Goal: Use online tool/utility

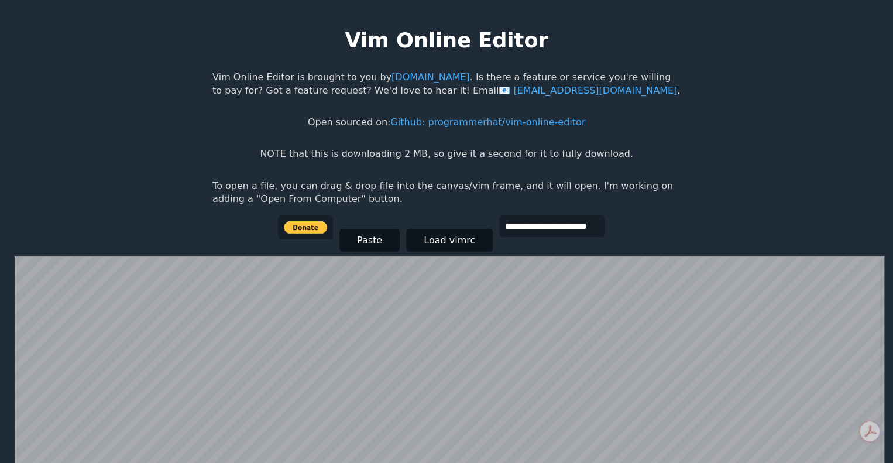
click at [294, 161] on body "**********" at bounding box center [446, 243] width 480 height 463
click at [310, 157] on p "NOTE that this is downloading 2 MB, so give it a second for it to fully downloa…" at bounding box center [446, 153] width 373 height 13
click at [254, 187] on p "To open a file, you can drag & drop file into the canvas/vim frame, and it will…" at bounding box center [446, 193] width 468 height 26
click at [256, 187] on p "To open a file, you can drag & drop file into the canvas/vim frame, and it will…" at bounding box center [446, 193] width 468 height 26
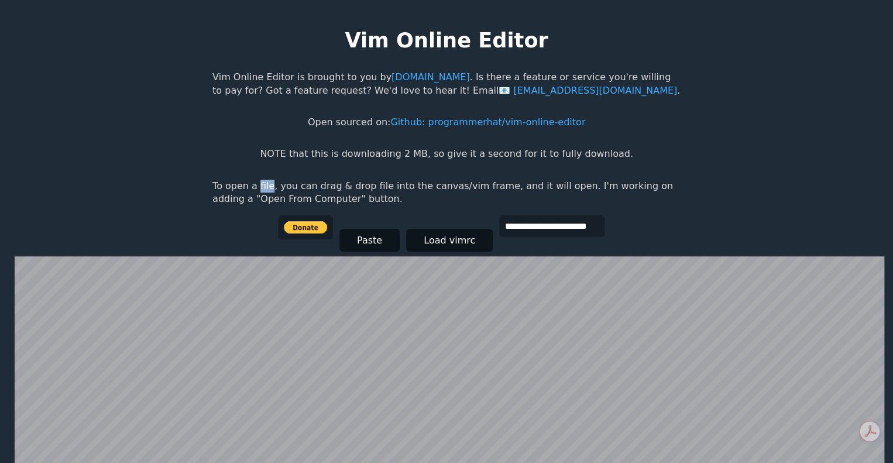
click at [256, 187] on p "To open a file, you can drag & drop file into the canvas/vim frame, and it will…" at bounding box center [446, 193] width 468 height 26
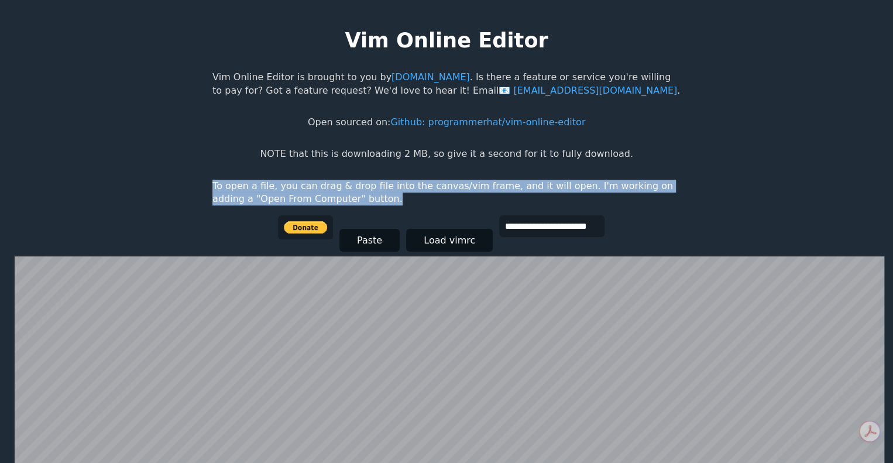
click at [256, 187] on p "To open a file, you can drag & drop file into the canvas/vim frame, and it will…" at bounding box center [446, 193] width 468 height 26
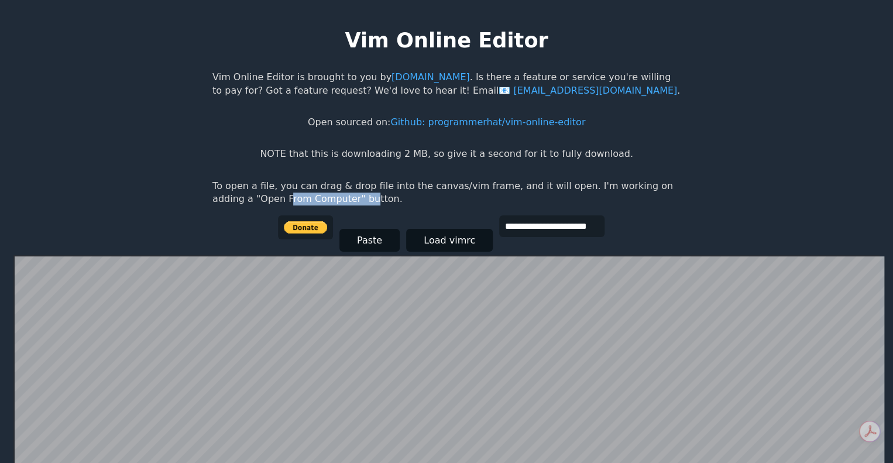
drag, startPoint x: 248, startPoint y: 201, endPoint x: 322, endPoint y: 201, distance: 73.7
click at [322, 201] on p "To open a file, you can drag & drop file into the canvas/vim frame, and it will…" at bounding box center [446, 193] width 468 height 26
click at [428, 242] on button "Load vimrc" at bounding box center [449, 240] width 87 height 23
click at [317, 153] on p "NOTE that this is downloading 2 MB, so give it a second for it to fully downloa…" at bounding box center [446, 153] width 373 height 13
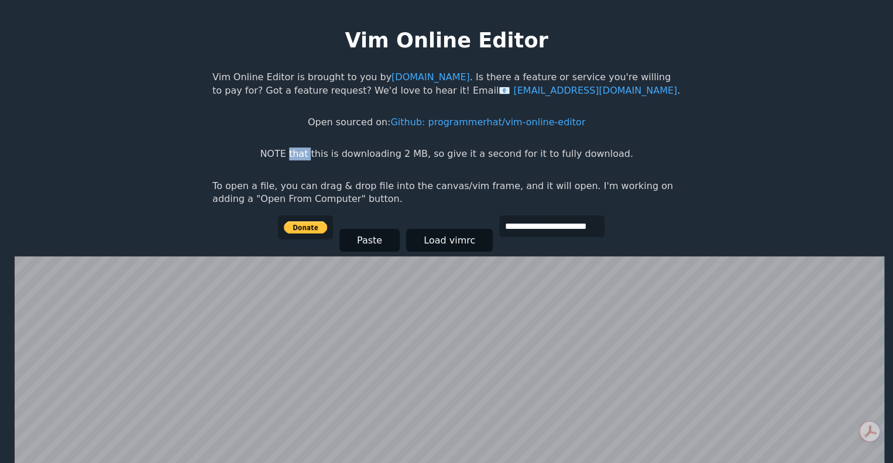
click at [317, 153] on p "NOTE that this is downloading 2 MB, so give it a second for it to fully downloa…" at bounding box center [446, 153] width 373 height 13
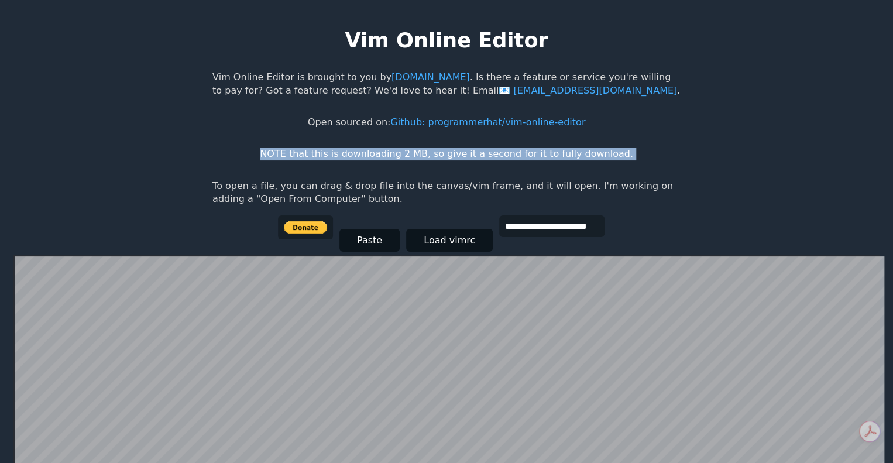
click at [317, 153] on p "NOTE that this is downloading 2 MB, so give it a second for it to fully downloa…" at bounding box center [446, 153] width 373 height 13
click at [315, 166] on body "**********" at bounding box center [446, 243] width 480 height 463
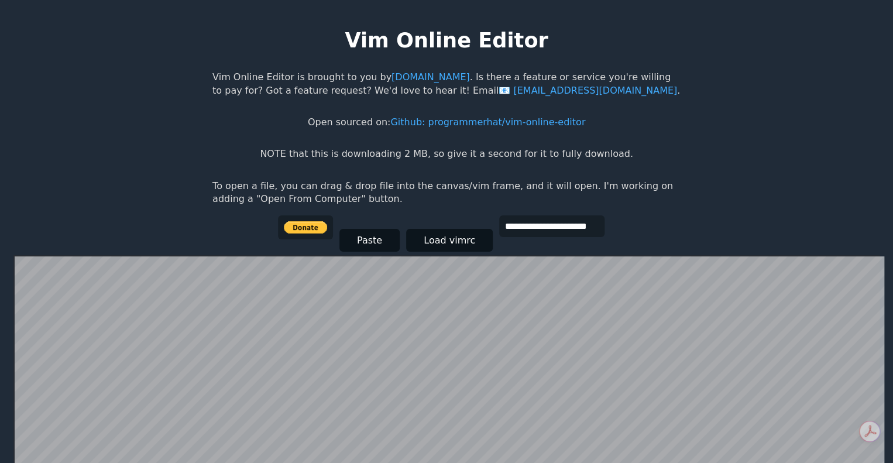
click at [315, 178] on body "**********" at bounding box center [446, 243] width 480 height 463
click at [315, 180] on p "To open a file, you can drag & drop file into the canvas/vim frame, and it will…" at bounding box center [446, 193] width 468 height 26
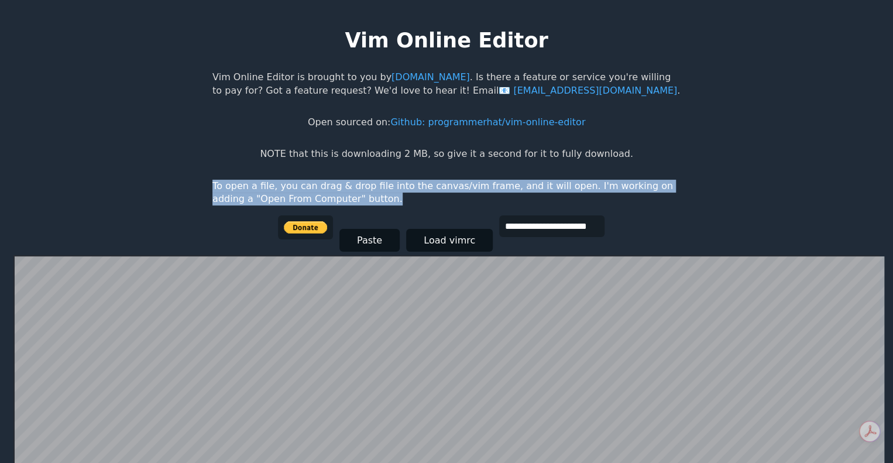
click at [315, 180] on p "To open a file, you can drag & drop file into the canvas/vim frame, and it will…" at bounding box center [446, 193] width 468 height 26
click at [312, 181] on p "To open a file, you can drag & drop file into the canvas/vim frame, and it will…" at bounding box center [446, 193] width 468 height 26
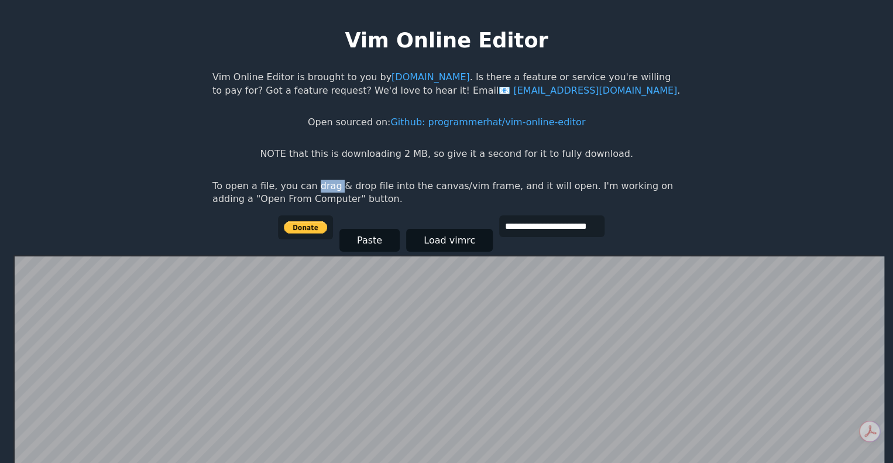
click at [312, 181] on p "To open a file, you can drag & drop file into the canvas/vim frame, and it will…" at bounding box center [446, 193] width 468 height 26
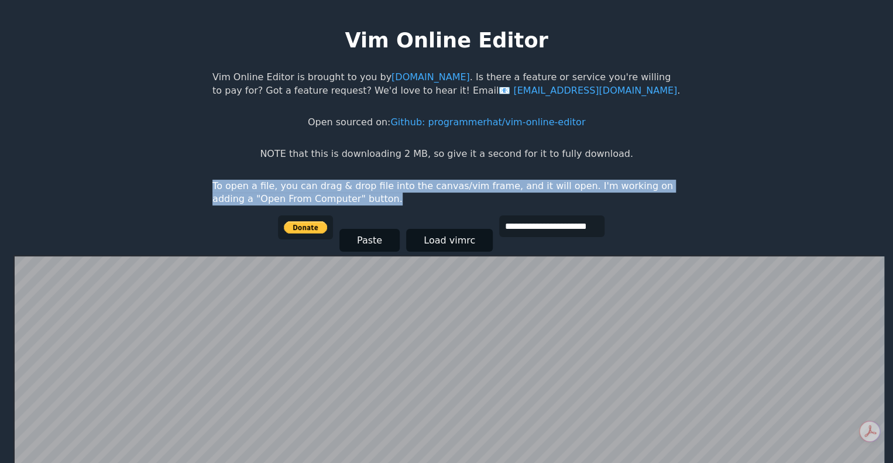
click at [312, 181] on p "To open a file, you can drag & drop file into the canvas/vim frame, and it will…" at bounding box center [446, 193] width 468 height 26
click at [295, 182] on p "To open a file, you can drag & drop file into the canvas/vim frame, and it will…" at bounding box center [446, 193] width 468 height 26
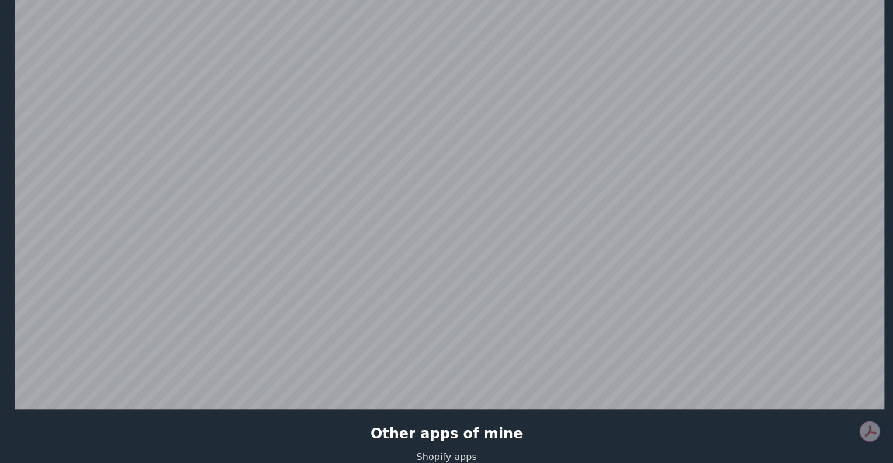
scroll to position [227, 0]
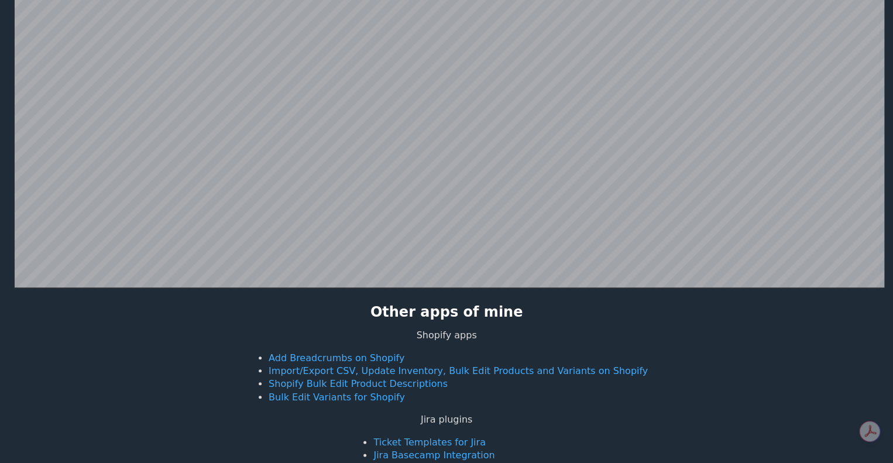
scroll to position [227, 0]
